Goal: Information Seeking & Learning: Learn about a topic

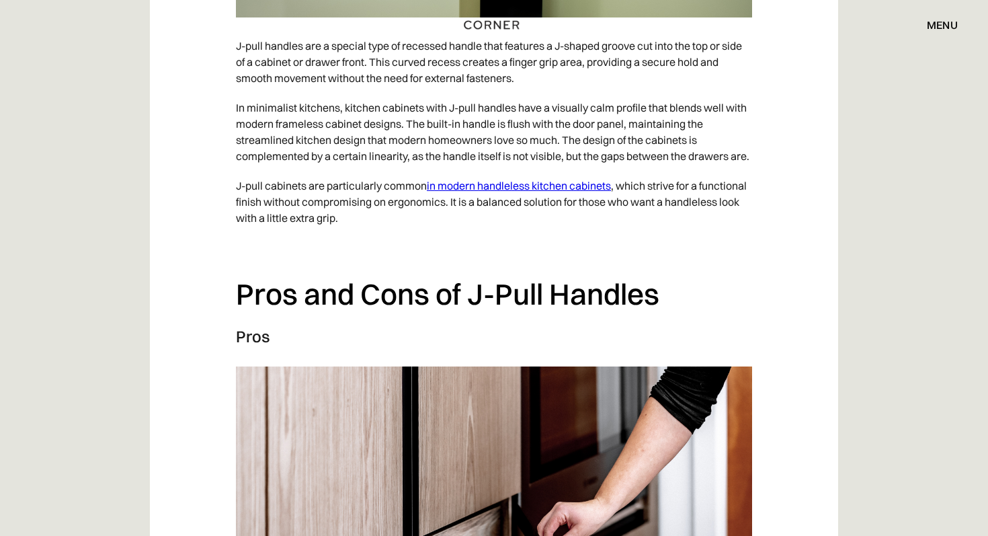
scroll to position [2158, 0]
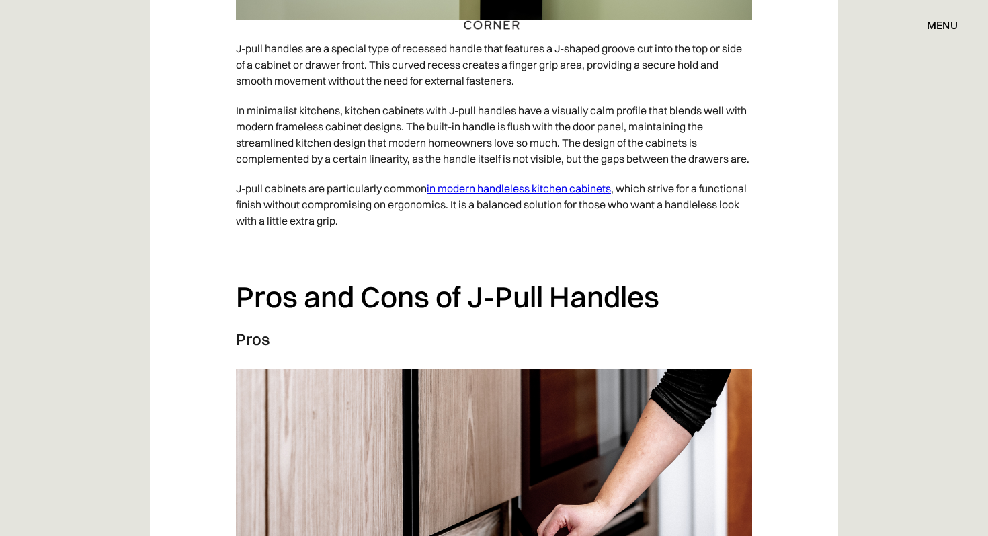
click at [594, 195] on link "in modern handleless kitchen cabinets" at bounding box center [519, 187] width 184 height 13
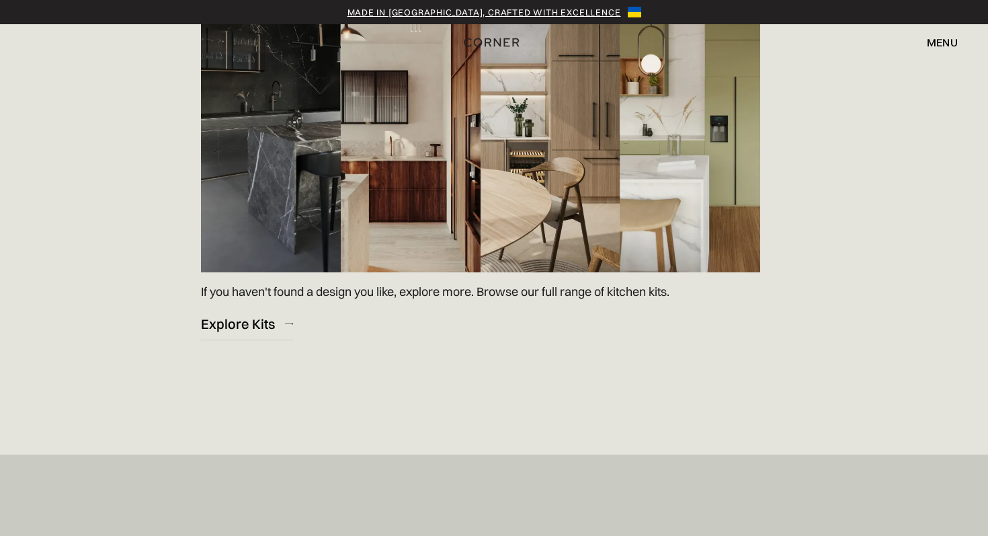
scroll to position [2015, 0]
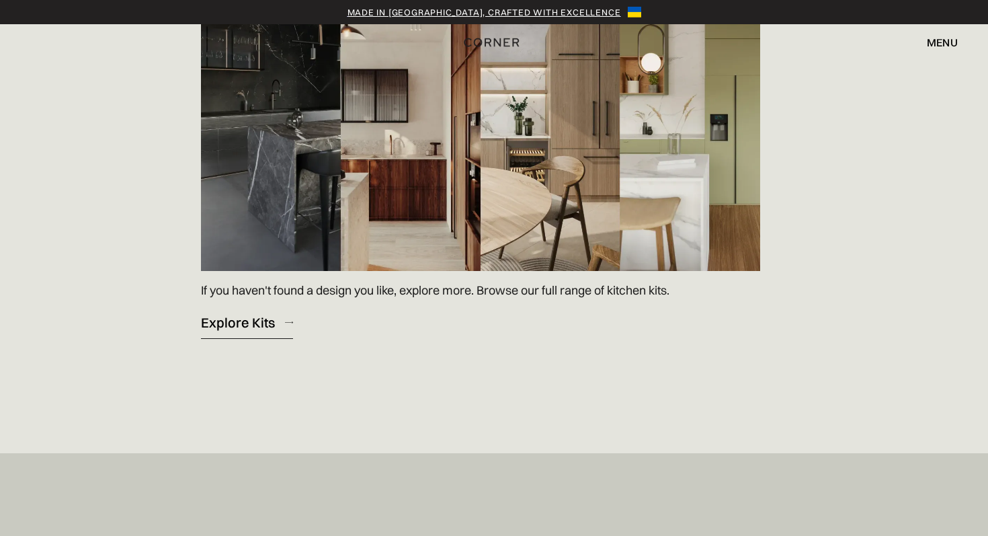
click at [259, 321] on div "Explore Kits" at bounding box center [238, 322] width 74 height 18
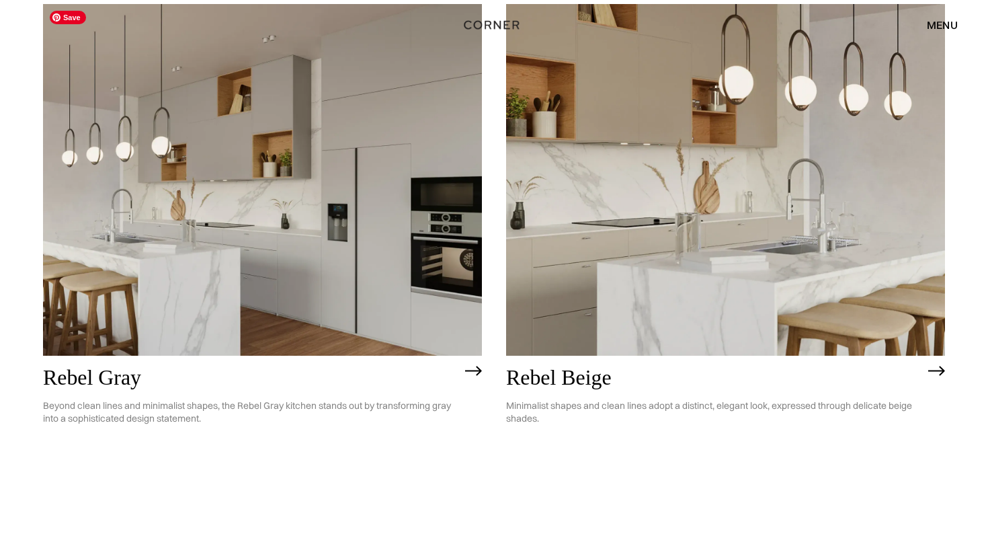
scroll to position [2912, 0]
click at [237, 251] on img at bounding box center [262, 178] width 439 height 351
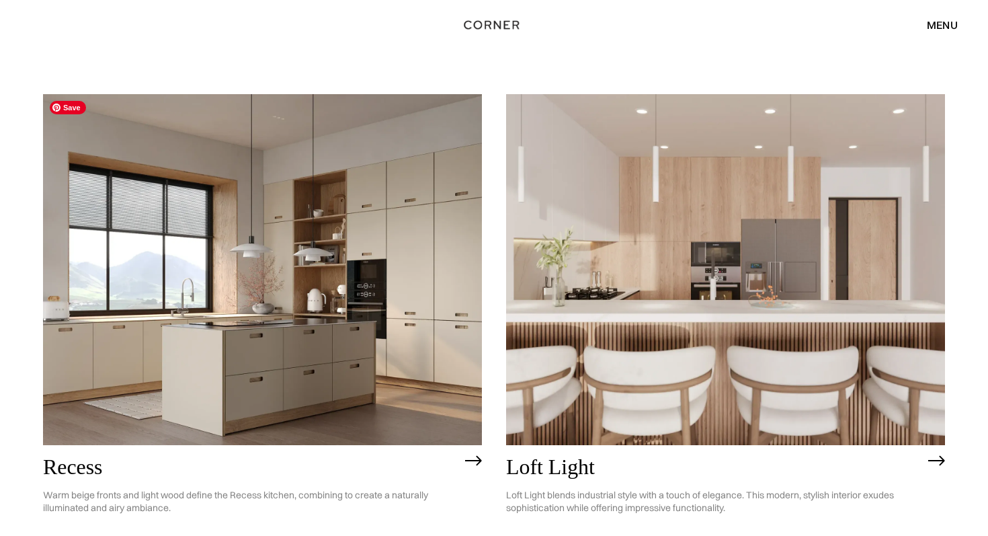
scroll to position [1750, 0]
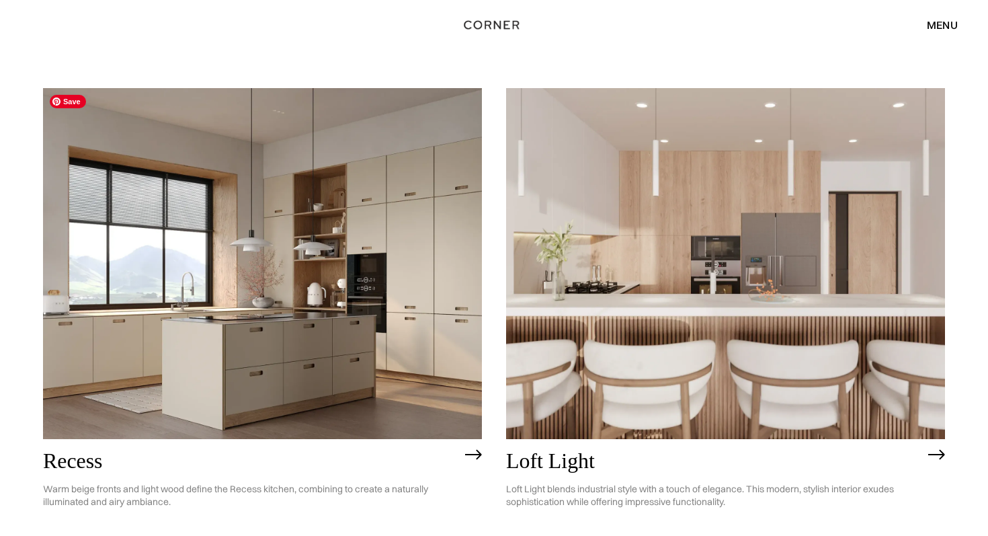
click at [298, 350] on img at bounding box center [262, 263] width 439 height 351
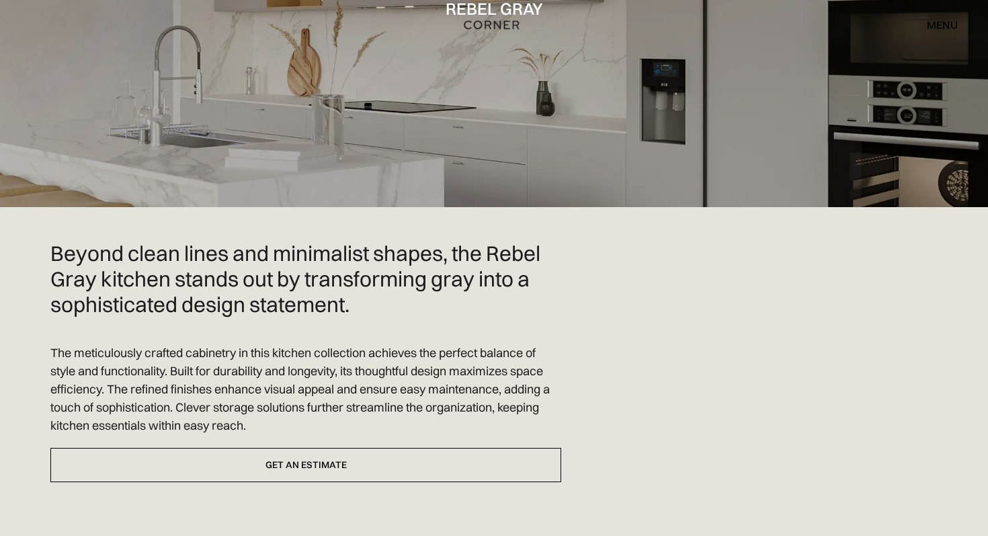
scroll to position [192, 0]
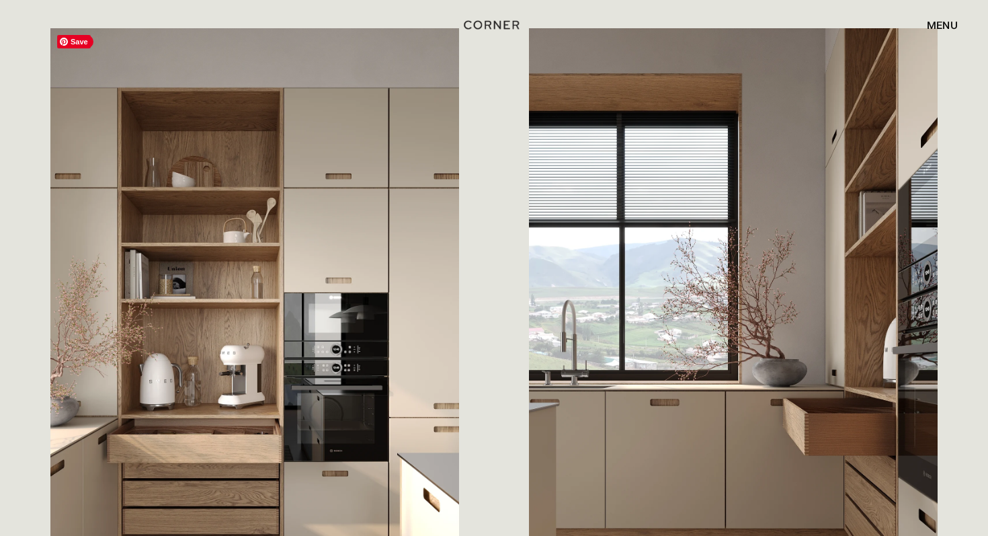
scroll to position [1473, 0]
click at [346, 230] on img at bounding box center [254, 317] width 409 height 578
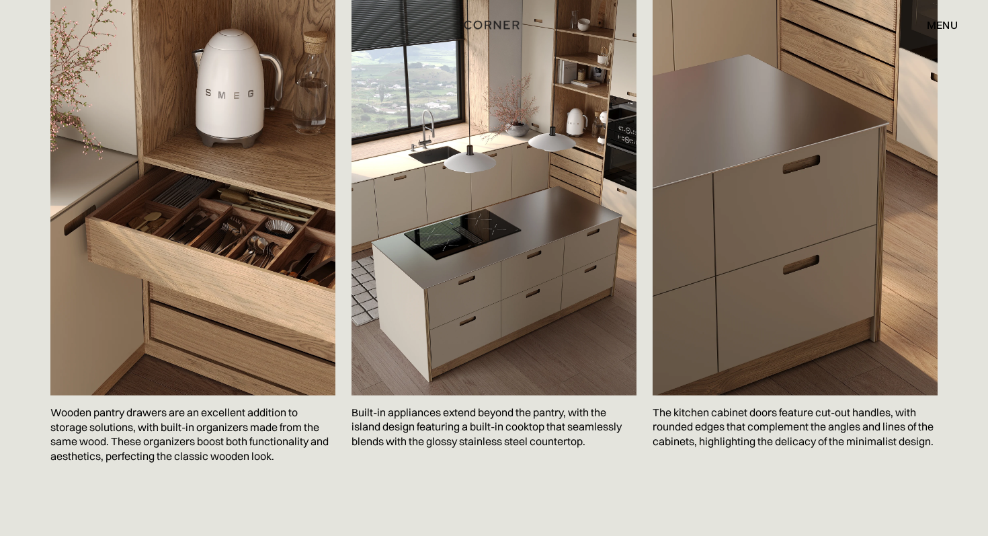
scroll to position [2273, 0]
